Goal: Find specific page/section: Find specific page/section

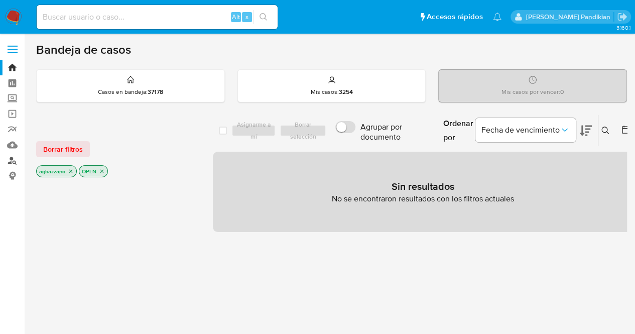
click at [12, 161] on link "Buscador de personas" at bounding box center [60, 161] width 120 height 16
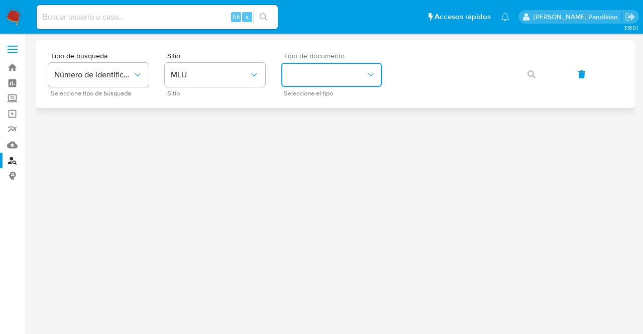
click at [345, 82] on button "identificationType" at bounding box center [331, 75] width 100 height 24
click at [334, 135] on div "RUT RUT" at bounding box center [328, 141] width 82 height 34
click at [538, 72] on button "button" at bounding box center [531, 74] width 34 height 24
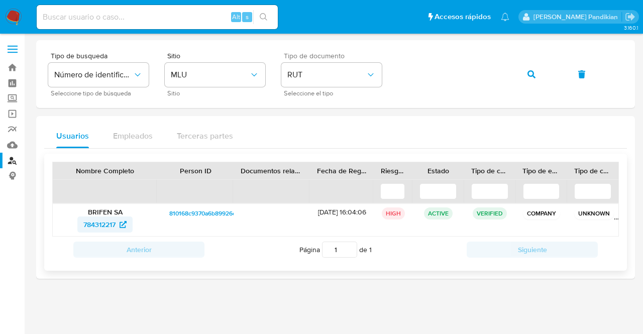
click at [88, 228] on span "784312217" at bounding box center [99, 224] width 32 height 16
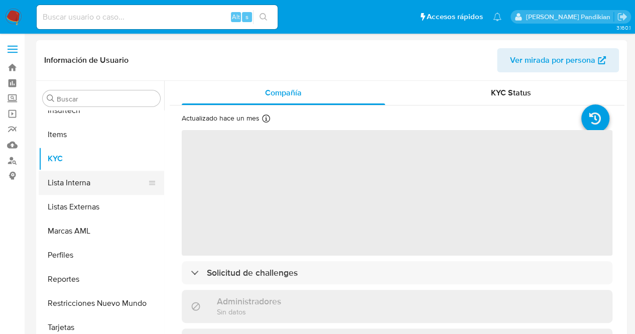
scroll to position [497, 0]
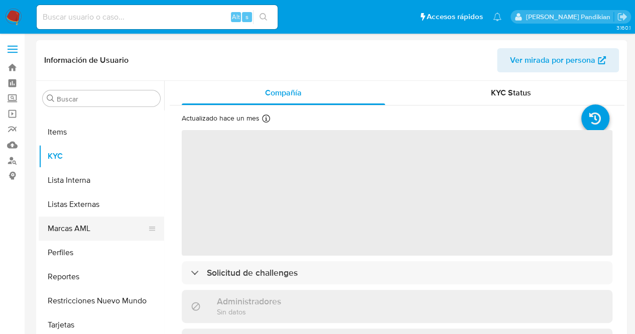
select select "10"
